Goal: Task Accomplishment & Management: Manage account settings

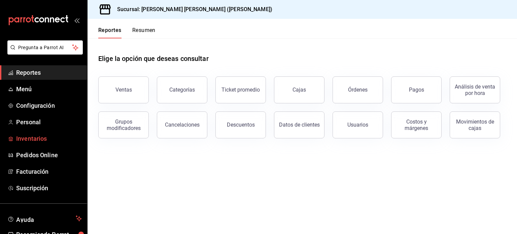
click at [30, 135] on span "Inventarios" at bounding box center [49, 138] width 66 height 9
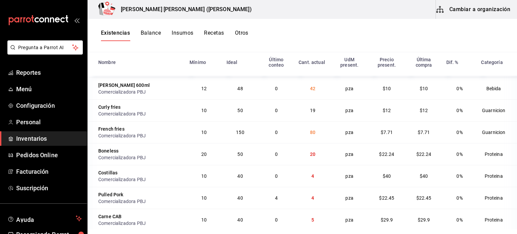
scroll to position [359, 0]
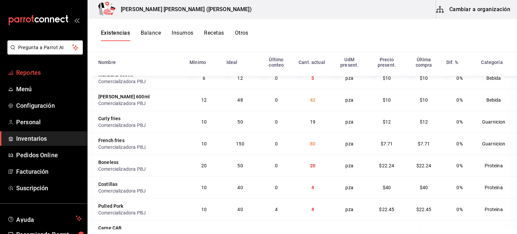
click at [28, 68] on span "Reportes" at bounding box center [49, 72] width 66 height 9
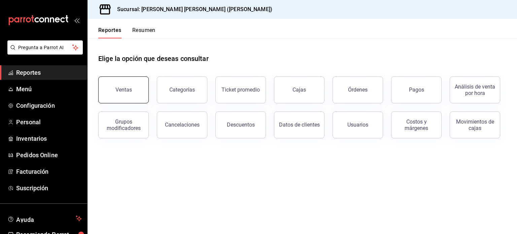
click at [120, 87] on div "Ventas" at bounding box center [124, 90] width 17 height 6
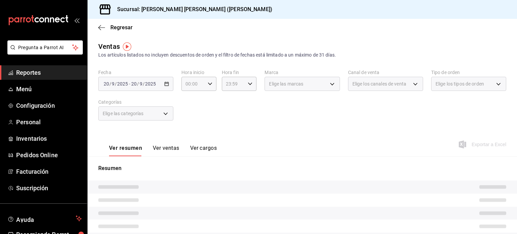
click at [162, 82] on div "[DATE] [DATE] - [DATE] [DATE]" at bounding box center [135, 84] width 75 height 14
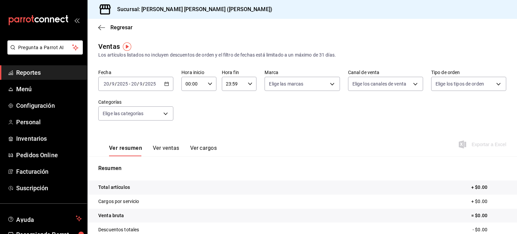
click at [166, 83] on icon "button" at bounding box center [166, 84] width 5 height 5
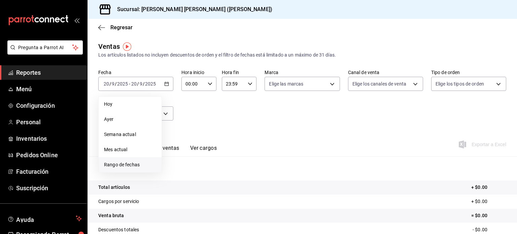
click at [116, 166] on span "Rango de fechas" at bounding box center [130, 164] width 52 height 7
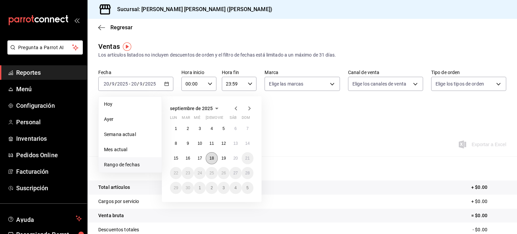
click at [210, 160] on abbr "18" at bounding box center [212, 158] width 4 height 5
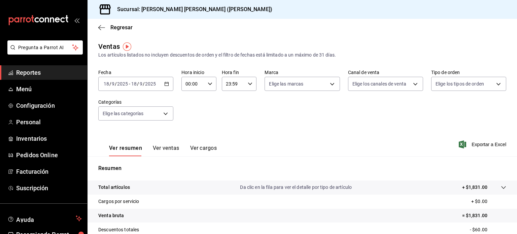
click at [169, 148] on button "Ver ventas" at bounding box center [166, 150] width 27 height 11
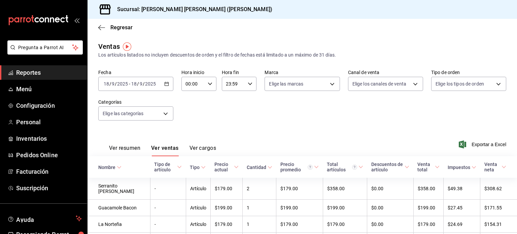
click at [115, 164] on th "Nombre" at bounding box center [119, 167] width 63 height 22
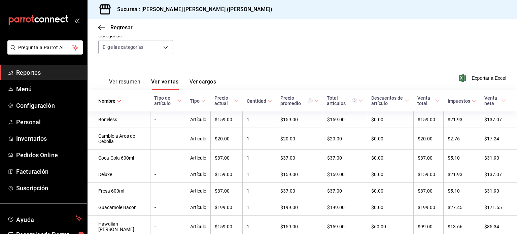
scroll to position [67, 0]
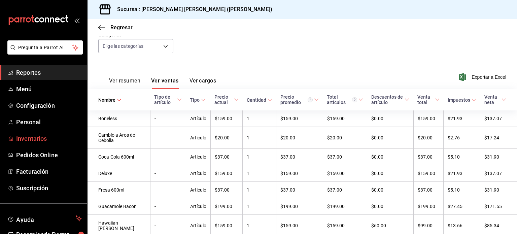
click at [31, 137] on span "Inventarios" at bounding box center [49, 138] width 66 height 9
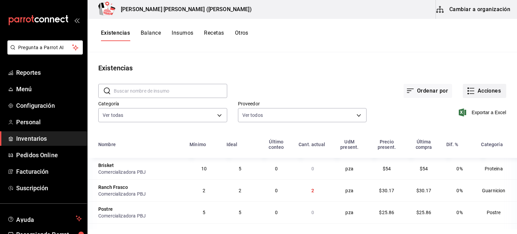
click at [484, 92] on button "Acciones" at bounding box center [484, 91] width 43 height 14
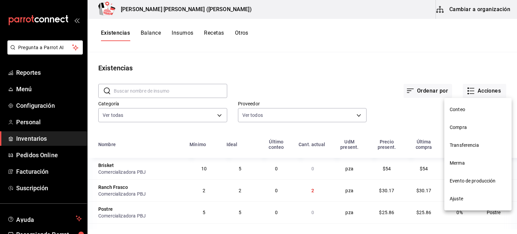
click at [461, 200] on span "Ajuste" at bounding box center [478, 198] width 57 height 7
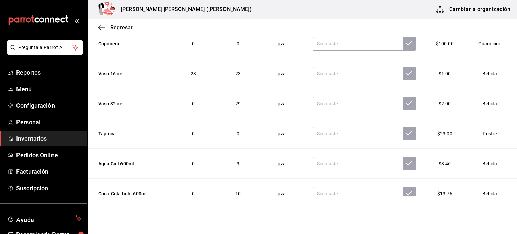
scroll to position [112, 0]
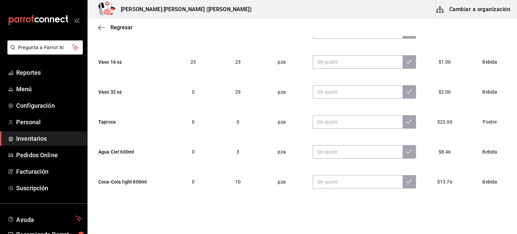
click at [186, 196] on html "Pregunta a Parrot AI Reportes Menú Configuración Personal Inventarios Pedidos O…" at bounding box center [258, 98] width 517 height 196
click at [254, 180] on td "10" at bounding box center [238, 182] width 42 height 30
click at [319, 181] on input "text" at bounding box center [358, 181] width 90 height 13
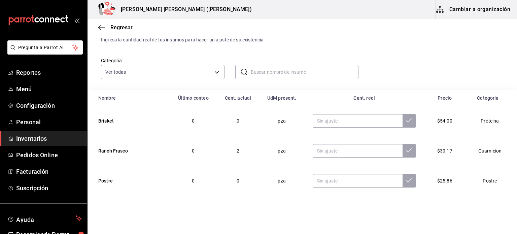
scroll to position [0, 0]
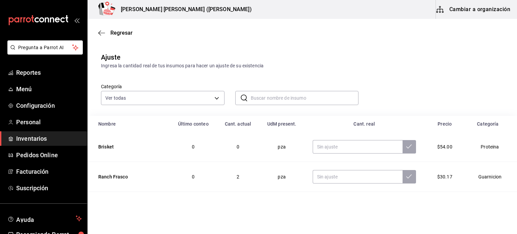
click at [195, 90] on div "Ver todas 1ab5ec7a-c232-4364-873a-fab5c03d365b,73801457-5e01-446f-b23e-63b07b62…" at bounding box center [163, 96] width 124 height 17
click at [197, 97] on body "Pregunta a Parrot AI Reportes Menú Configuración Personal Inventarios Pedidos O…" at bounding box center [258, 98] width 517 height 196
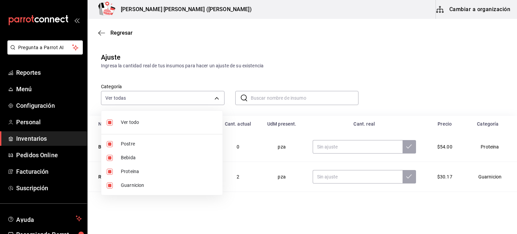
click at [349, 57] on div at bounding box center [258, 117] width 517 height 234
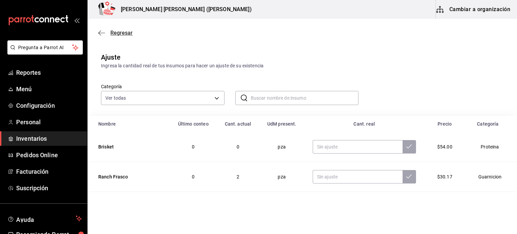
click at [119, 33] on span "Regresar" at bounding box center [121, 33] width 22 height 6
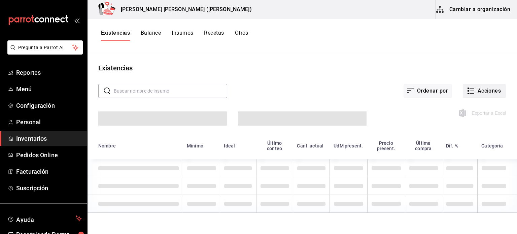
click at [489, 90] on button "Acciones" at bounding box center [484, 91] width 43 height 14
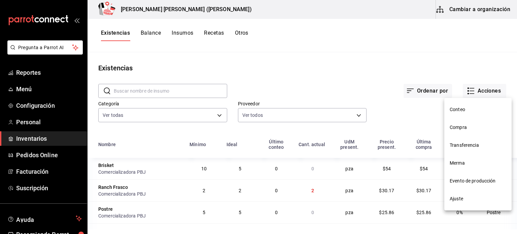
click at [392, 49] on div at bounding box center [258, 117] width 517 height 234
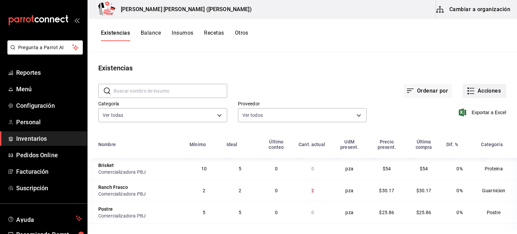
click at [481, 89] on button "Acciones" at bounding box center [484, 91] width 43 height 14
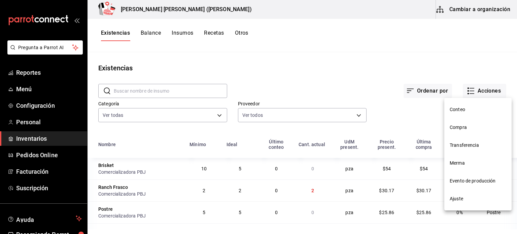
click at [467, 162] on span "Merma" at bounding box center [478, 163] width 57 height 7
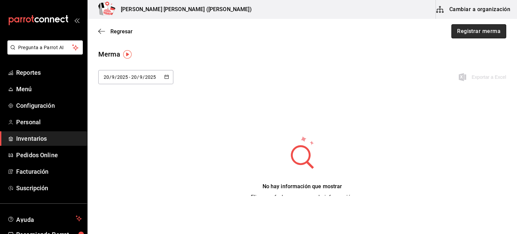
click at [478, 36] on button "Registrar merma" at bounding box center [479, 31] width 55 height 14
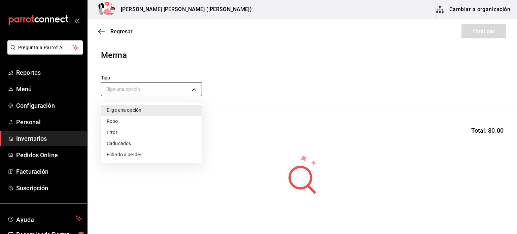
click at [177, 90] on body "Pregunta a Parrot AI Reportes Menú Configuración Personal Inventarios Pedidos O…" at bounding box center [258, 98] width 517 height 196
click at [133, 134] on li "Error" at bounding box center [151, 132] width 100 height 11
type input "ERROR"
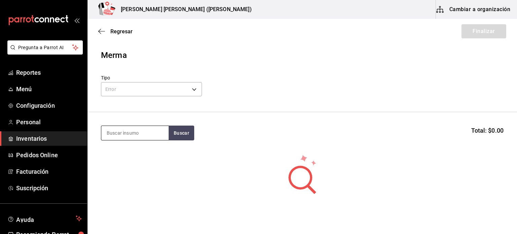
click at [147, 138] on input at bounding box center [134, 133] width 67 height 14
type input "frenc"
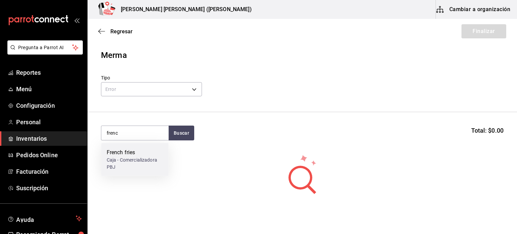
click at [122, 167] on div "Caja - Comercializadora PBJ" at bounding box center [135, 164] width 57 height 14
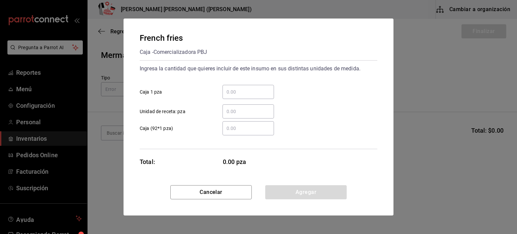
click at [239, 91] on input "​ Caja 1 pza" at bounding box center [249, 92] width 52 height 8
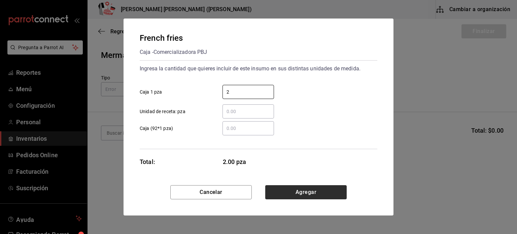
type input "2"
click at [330, 187] on button "Agregar" at bounding box center [306, 192] width 82 height 14
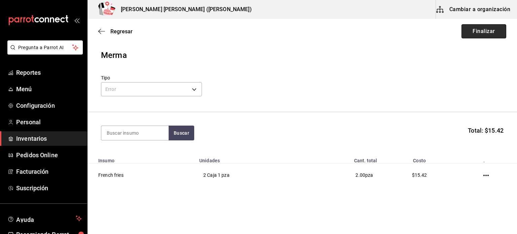
click at [468, 27] on button "Finalizar" at bounding box center [484, 31] width 45 height 14
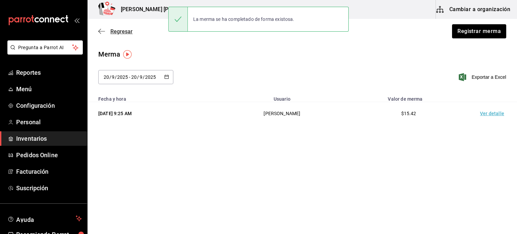
click at [118, 28] on span "Regresar" at bounding box center [121, 31] width 22 height 6
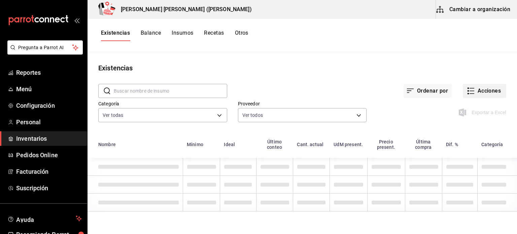
click at [483, 91] on button "Acciones" at bounding box center [484, 91] width 43 height 14
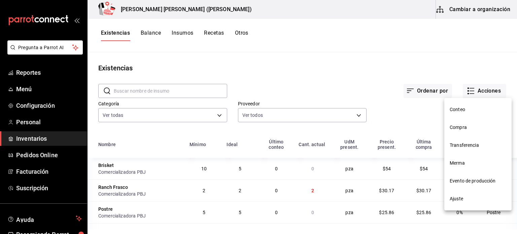
click at [473, 127] on span "Compra" at bounding box center [478, 127] width 57 height 7
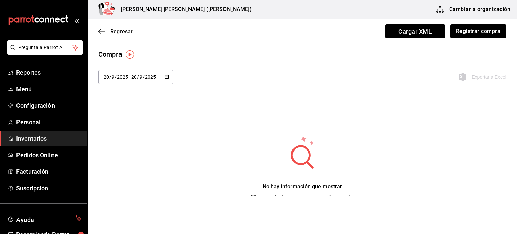
drag, startPoint x: 479, startPoint y: 34, endPoint x: 472, endPoint y: 35, distance: 7.1
click at [479, 34] on button "Registrar compra" at bounding box center [479, 31] width 56 height 14
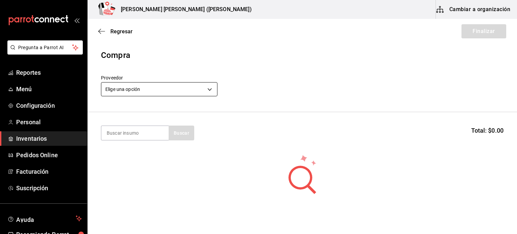
click at [188, 87] on body "Pregunta a Parrot AI Reportes Menú Configuración Personal Inventarios Pedidos O…" at bounding box center [258, 98] width 517 height 196
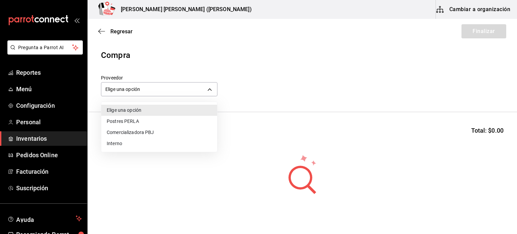
click at [143, 132] on li "Comercializadora PBJ" at bounding box center [159, 132] width 116 height 11
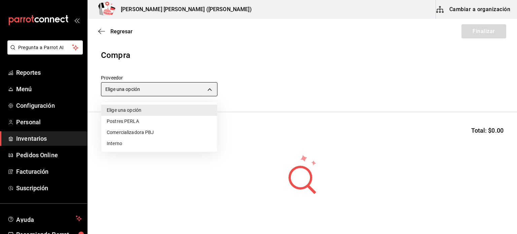
type input "73989370-521d-4bc8-8ea0-0c8e3494ddd7"
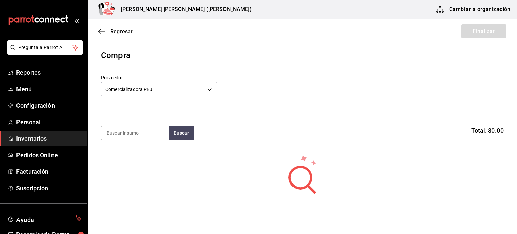
click at [138, 132] on input at bounding box center [134, 133] width 67 height 14
click at [139, 131] on input "c" at bounding box center [134, 133] width 67 height 14
type input "curl"
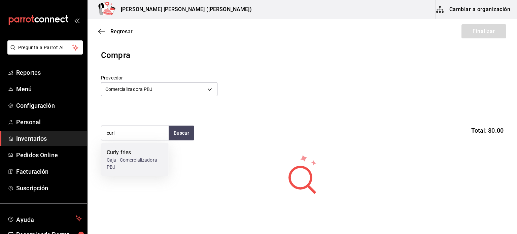
click at [135, 159] on div "Caja - Comercializadora PBJ" at bounding box center [135, 164] width 57 height 14
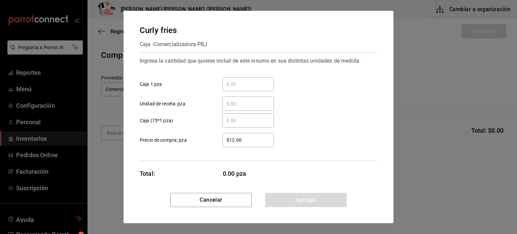
click at [231, 93] on div "​ Unidad de receta: pza" at bounding box center [255, 101] width 243 height 20
click at [235, 84] on input "​ Caja 1 pza" at bounding box center [249, 84] width 52 height 8
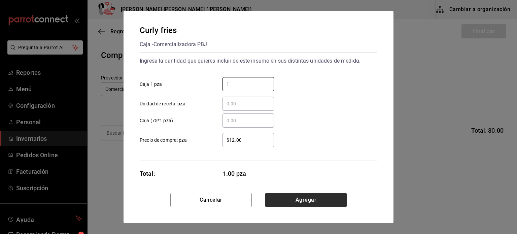
type input "1"
click at [314, 204] on button "Agregar" at bounding box center [306, 200] width 82 height 14
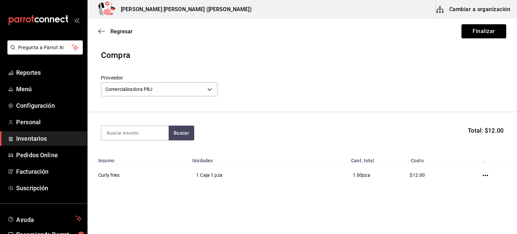
click at [467, 35] on button "Finalizar" at bounding box center [484, 31] width 45 height 14
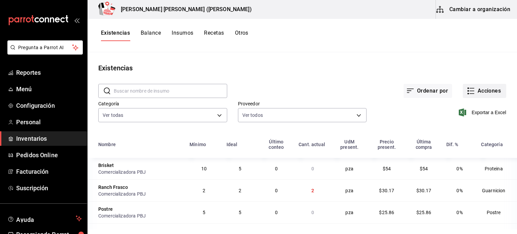
click at [480, 87] on button "Acciones" at bounding box center [484, 91] width 43 height 14
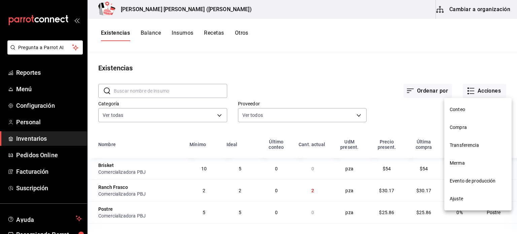
click at [467, 130] on span "Compra" at bounding box center [478, 127] width 57 height 7
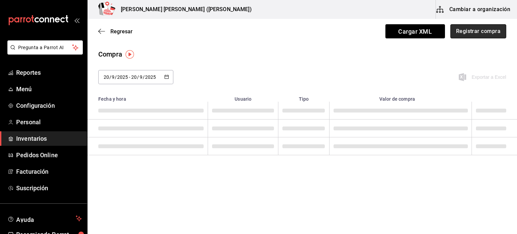
click at [494, 32] on button "Registrar compra" at bounding box center [479, 31] width 56 height 14
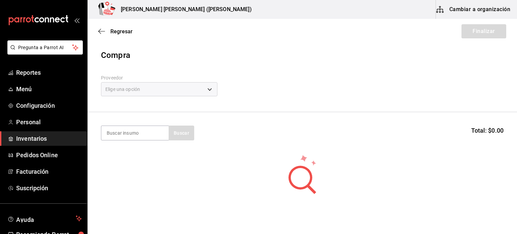
click at [183, 89] on div "Elige una opción" at bounding box center [159, 89] width 117 height 14
click at [207, 90] on div "Elige una opción" at bounding box center [159, 89] width 117 height 14
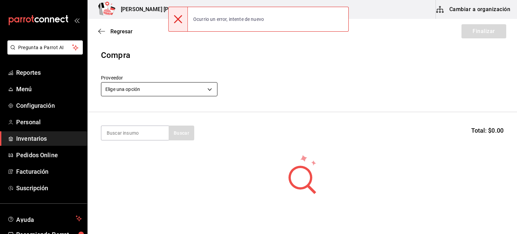
click at [195, 90] on body "Pregunta a Parrot AI Reportes Menú Configuración Personal Inventarios Pedidos O…" at bounding box center [258, 98] width 517 height 196
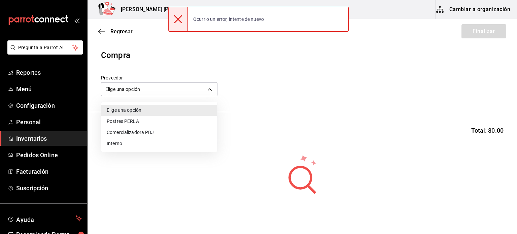
click at [160, 134] on li "Comercializadora PBJ" at bounding box center [159, 132] width 116 height 11
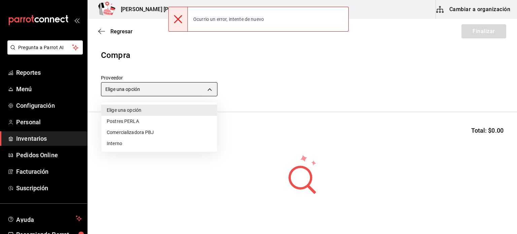
type input "73989370-521d-4bc8-8ea0-0c8e3494ddd7"
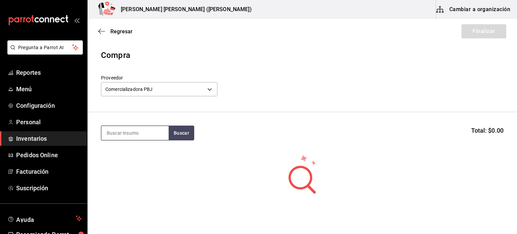
click at [150, 132] on input at bounding box center [134, 133] width 67 height 14
type input "pan"
click at [173, 133] on button "Buscar" at bounding box center [182, 133] width 26 height 15
drag, startPoint x: 141, startPoint y: 132, endPoint x: 83, endPoint y: 133, distance: 57.6
click at [83, 133] on div "Pregunta a Parrot AI Reportes Menú Configuración Personal Inventarios Pedidos O…" at bounding box center [258, 98] width 517 height 196
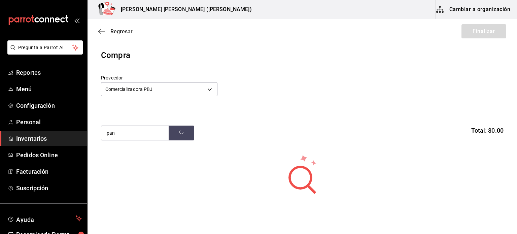
click at [125, 34] on span "Regresar" at bounding box center [121, 31] width 22 height 6
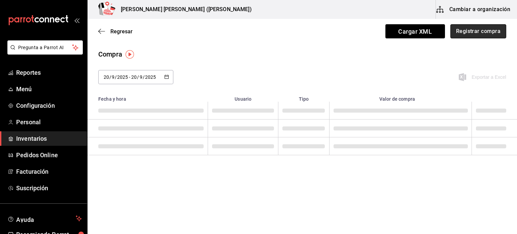
click at [476, 31] on button "Registrar compra" at bounding box center [479, 31] width 56 height 14
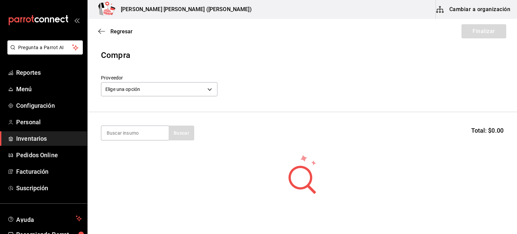
click at [272, 54] on div "Compra" at bounding box center [302, 55] width 403 height 12
click at [178, 92] on body "Pregunta a Parrot AI Reportes Menú Configuración Personal Inventarios Pedidos O…" at bounding box center [258, 98] width 517 height 196
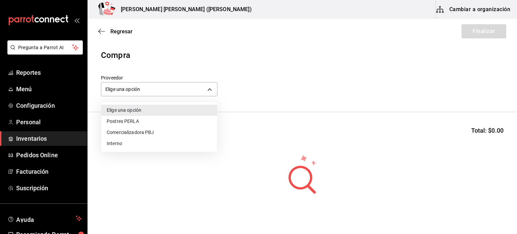
click at [162, 129] on li "Comercializadora PBJ" at bounding box center [159, 132] width 116 height 11
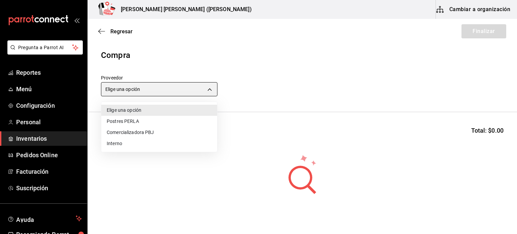
type input "73989370-521d-4bc8-8ea0-0c8e3494ddd7"
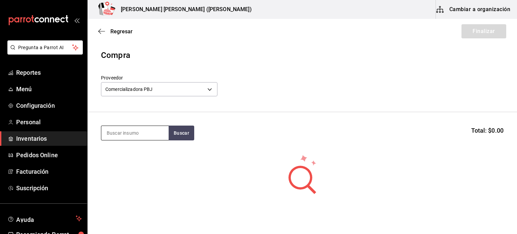
click at [162, 134] on input at bounding box center [134, 133] width 67 height 14
type input "pan"
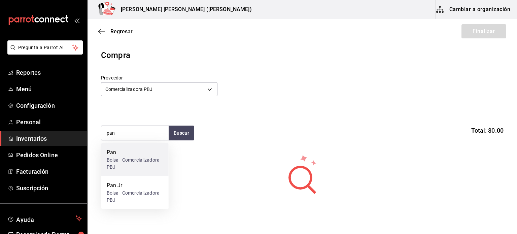
click at [133, 162] on div "Bolsa - Comercializadora PBJ" at bounding box center [135, 164] width 57 height 14
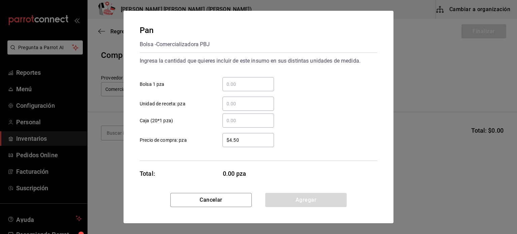
click at [249, 91] on div "​" at bounding box center [249, 84] width 52 height 14
click at [249, 88] on input "​ Bolsa 1 pza" at bounding box center [249, 84] width 52 height 8
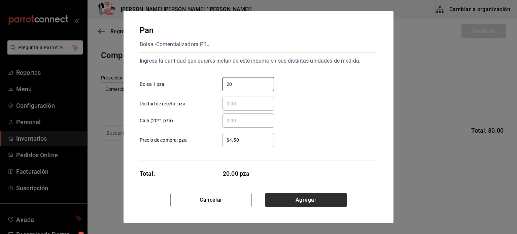
type input "20"
click at [300, 197] on button "Agregar" at bounding box center [306, 200] width 82 height 14
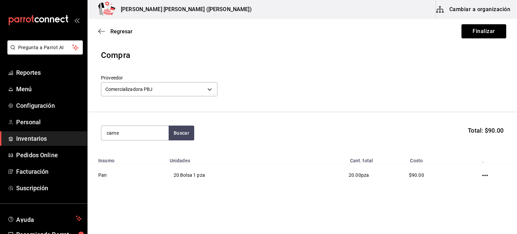
type input "carne"
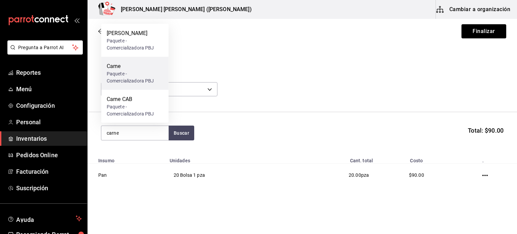
click at [117, 71] on div "Paquete - Comercializadora PBJ" at bounding box center [135, 77] width 57 height 14
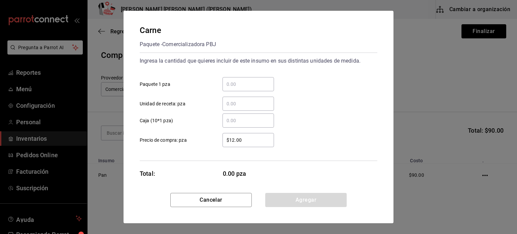
click at [237, 82] on input "​ Paquete 1 pza" at bounding box center [249, 84] width 52 height 8
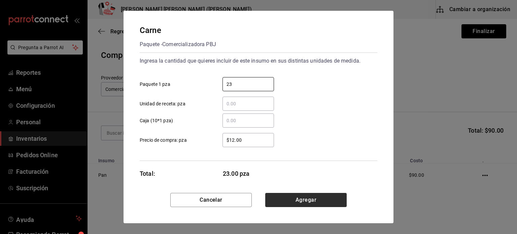
type input "23"
click at [328, 196] on button "Agregar" at bounding box center [306, 200] width 82 height 14
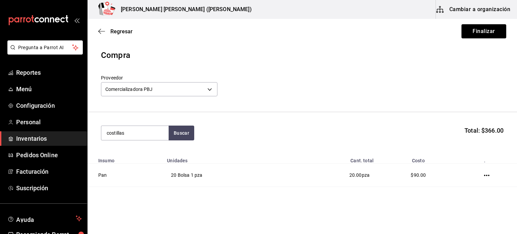
type input "costillas"
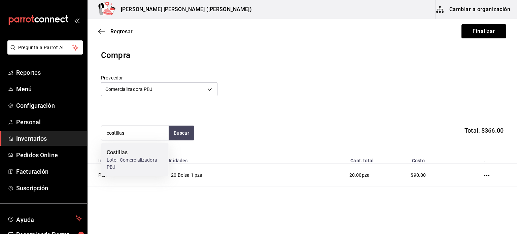
click at [139, 155] on div "Costillas" at bounding box center [135, 153] width 57 height 8
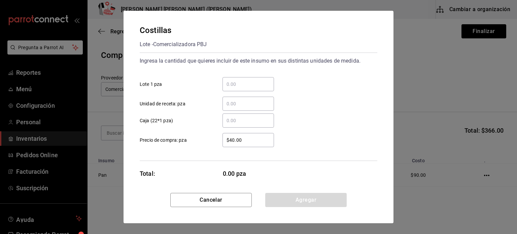
click at [240, 83] on input "​ Lote 1 pza" at bounding box center [249, 84] width 52 height 8
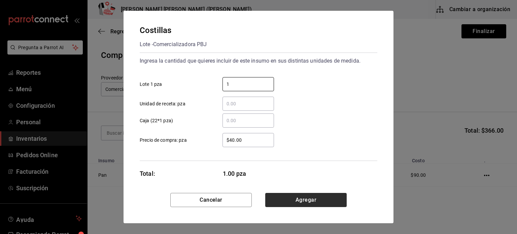
type input "1"
click at [289, 204] on button "Agregar" at bounding box center [306, 200] width 82 height 14
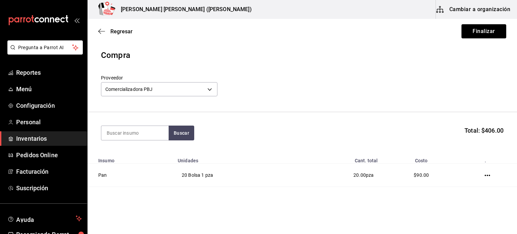
type input "g"
type input "frenc"
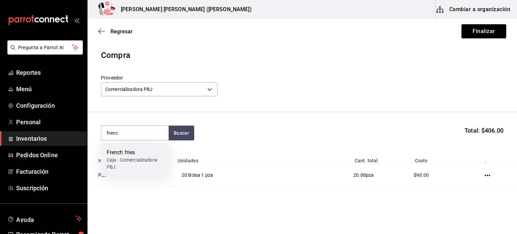
click at [163, 155] on div "French fries Caja - Comercializadora PBJ" at bounding box center [134, 159] width 67 height 33
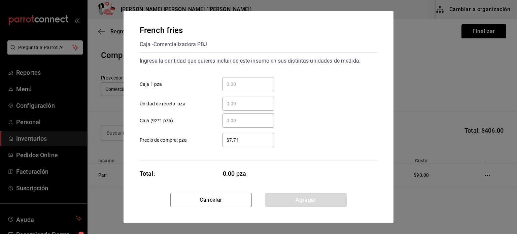
click at [264, 84] on input "​ Caja 1 pza" at bounding box center [249, 84] width 52 height 8
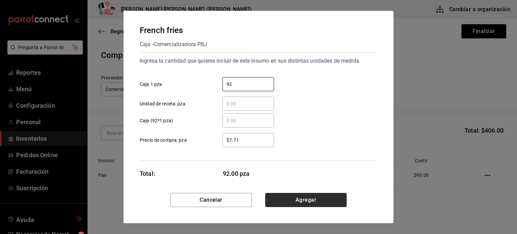
type input "92"
click at [306, 202] on button "Agregar" at bounding box center [306, 200] width 82 height 14
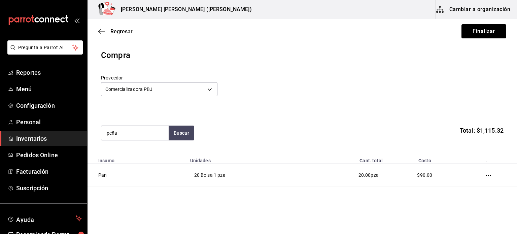
type input "peña"
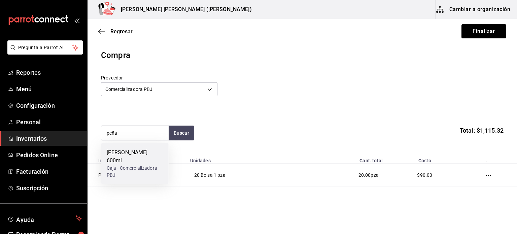
click at [131, 165] on div "Caja - Comercializadora PBJ" at bounding box center [135, 172] width 57 height 14
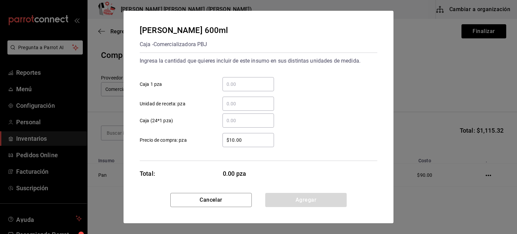
click at [233, 87] on input "​ Caja 1 pza" at bounding box center [249, 84] width 52 height 8
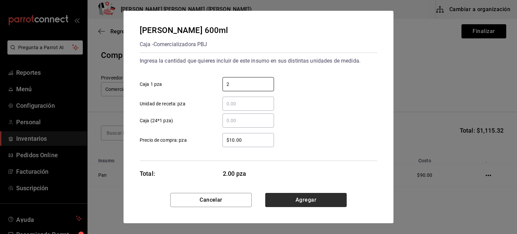
type input "2"
click at [315, 195] on button "Agregar" at bounding box center [306, 200] width 82 height 14
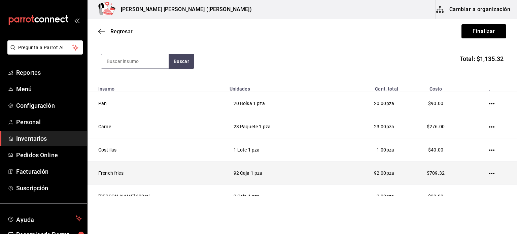
scroll to position [105, 0]
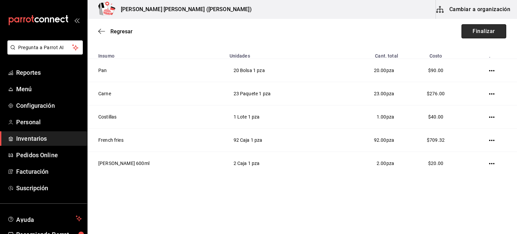
click at [477, 35] on button "Finalizar" at bounding box center [484, 31] width 45 height 14
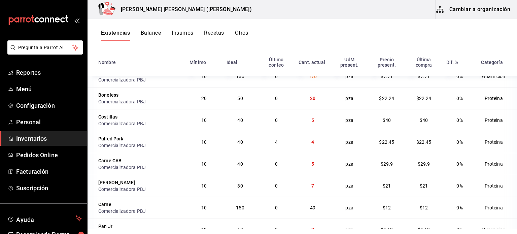
scroll to position [393, 0]
